Goal: Transaction & Acquisition: Purchase product/service

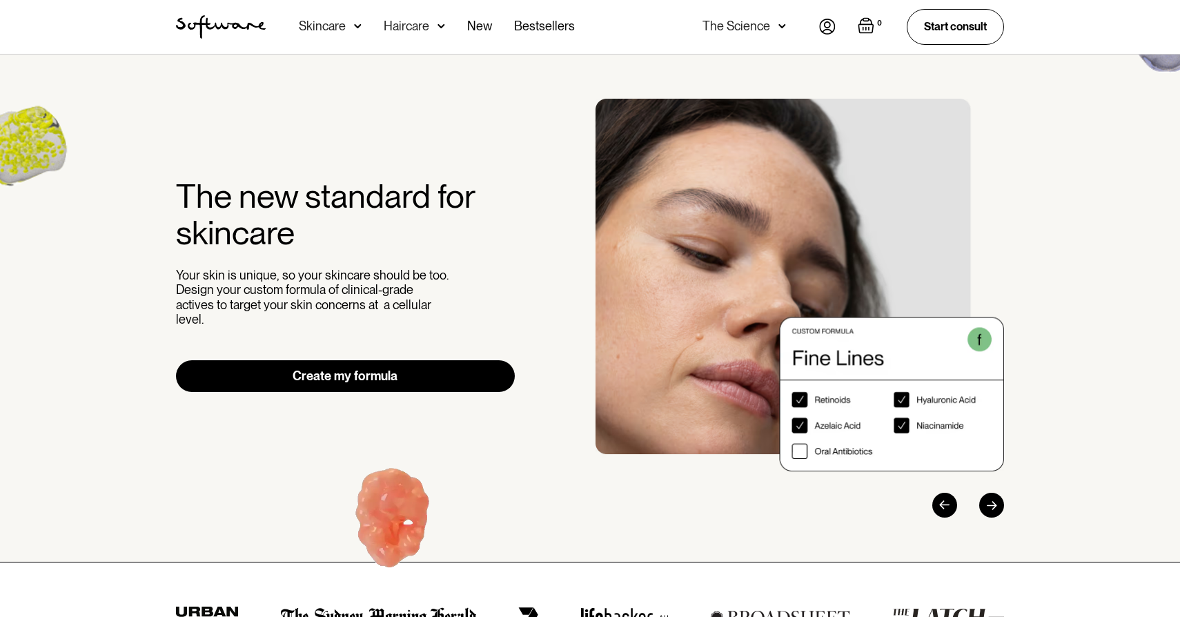
click at [344, 374] on link "Create my formula" at bounding box center [345, 376] width 339 height 32
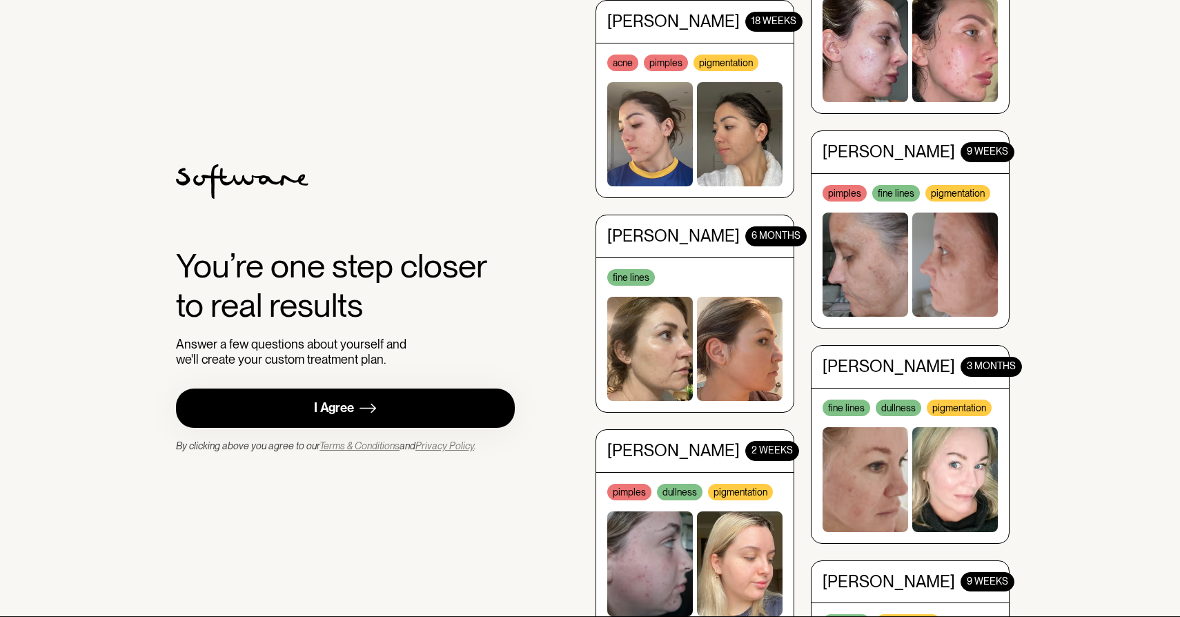
click at [335, 420] on link "I Agree" at bounding box center [345, 407] width 339 height 39
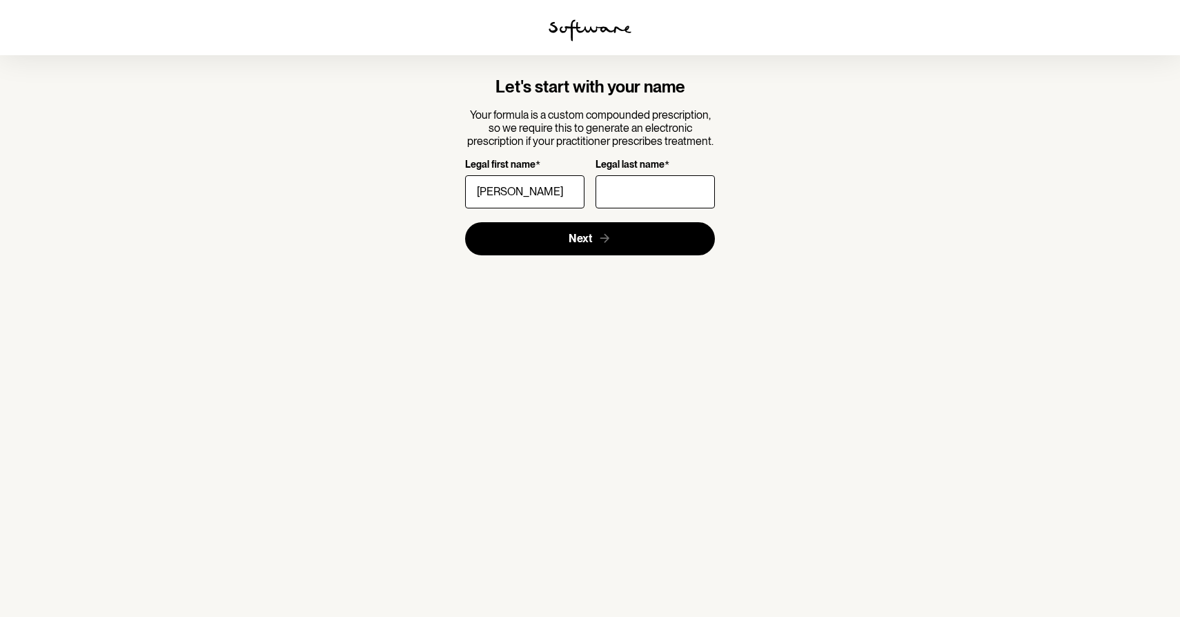
type input "Rebecca"
type input "Martin"
click button "Next" at bounding box center [590, 238] width 250 height 33
